Goal: Navigation & Orientation: Find specific page/section

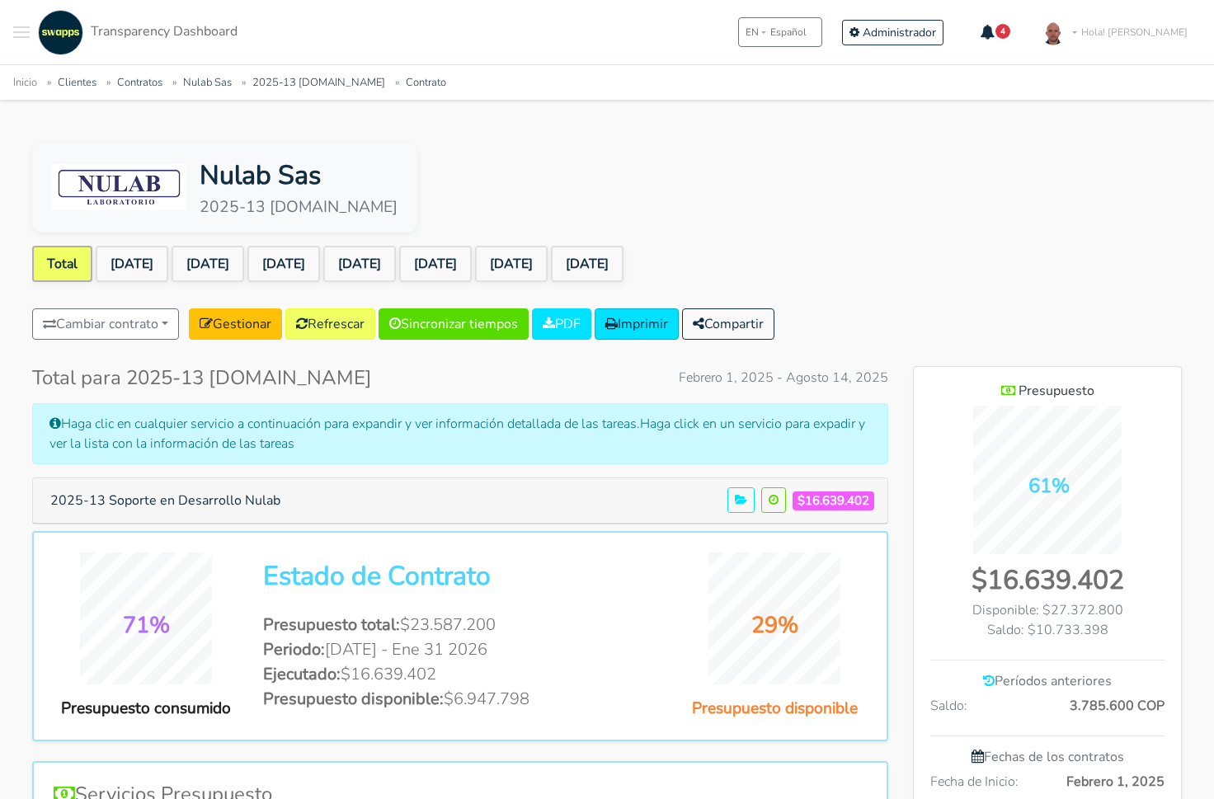
scroll to position [1240, 267]
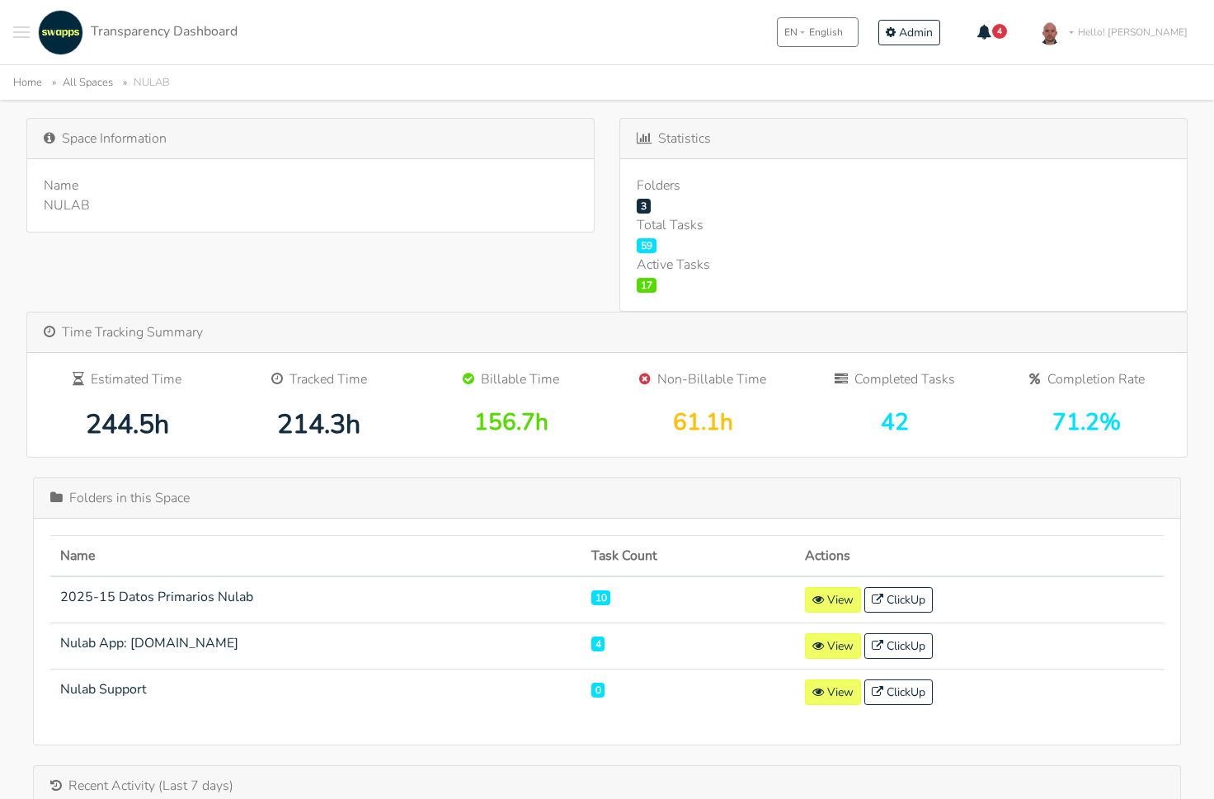
click at [445, 102] on div "NULAB #90140414791 Sync Folders Edit View on ClickUp Space Information Name NUL…" at bounding box center [607, 788] width 1201 height 1476
